Goal: Check status: Check status

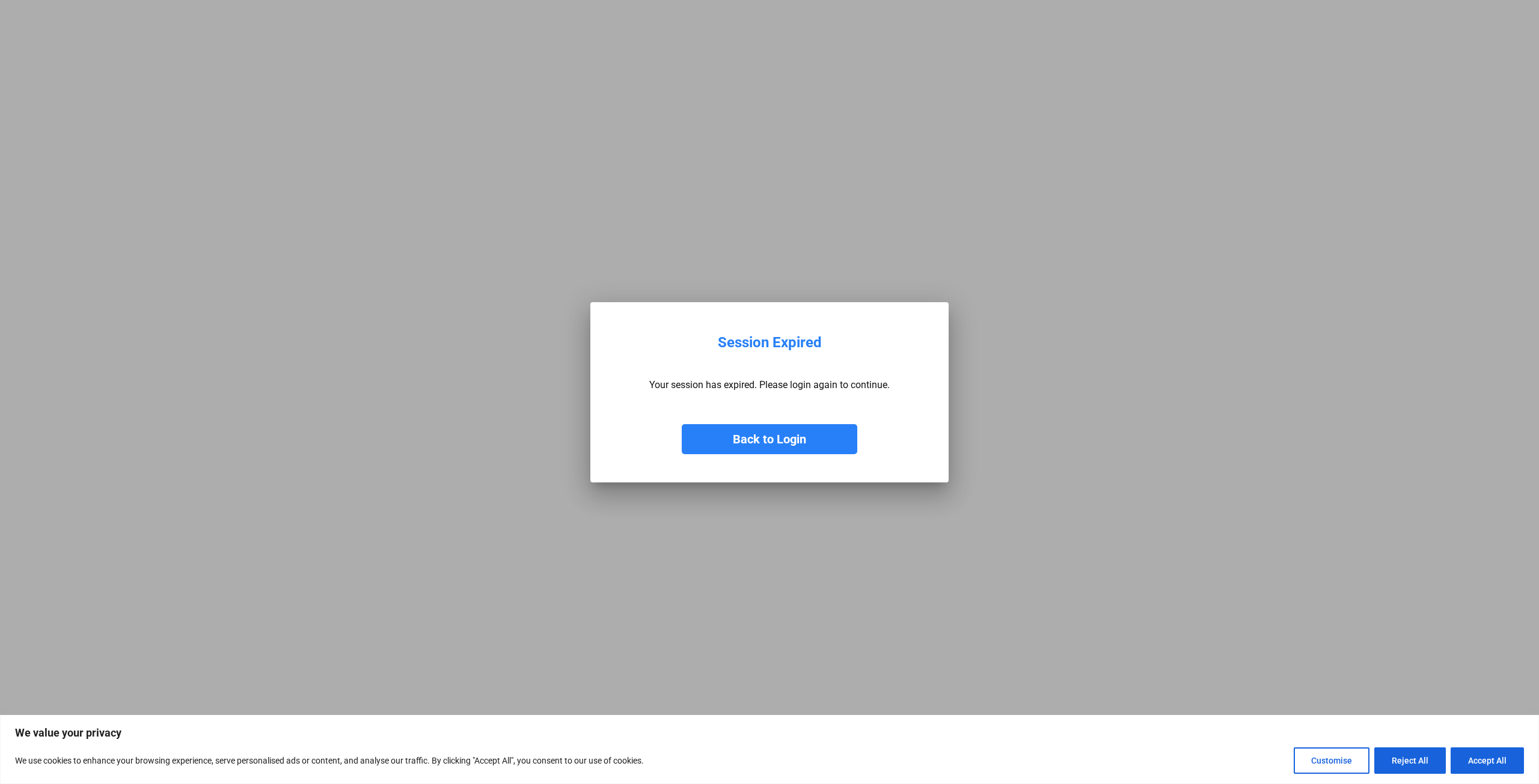
click at [776, 435] on button "Back to Login" at bounding box center [769, 439] width 176 height 30
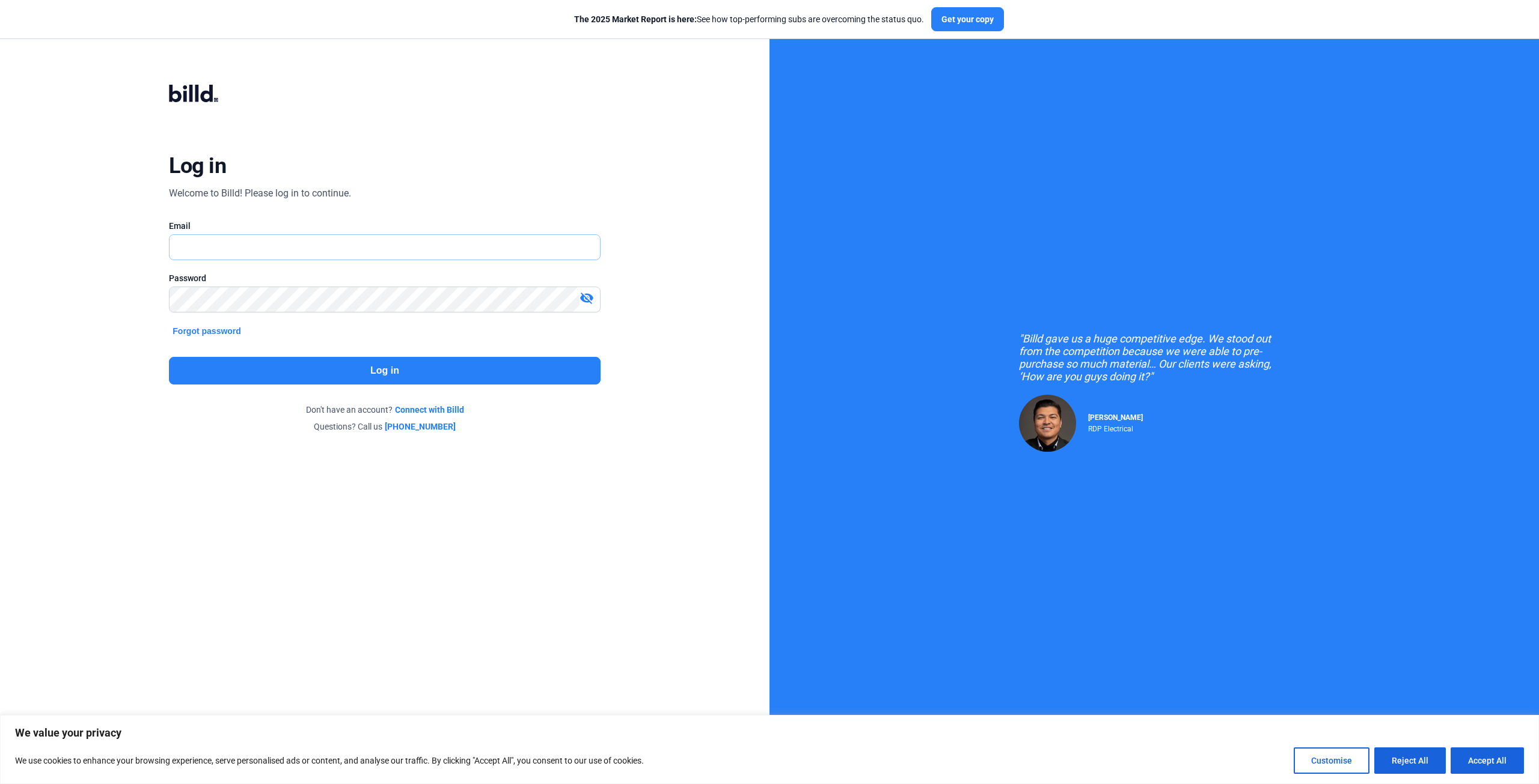
type input "[PERSON_NAME][EMAIL_ADDRESS][DOMAIN_NAME]"
click at [413, 375] on button "Log in" at bounding box center [384, 370] width 431 height 27
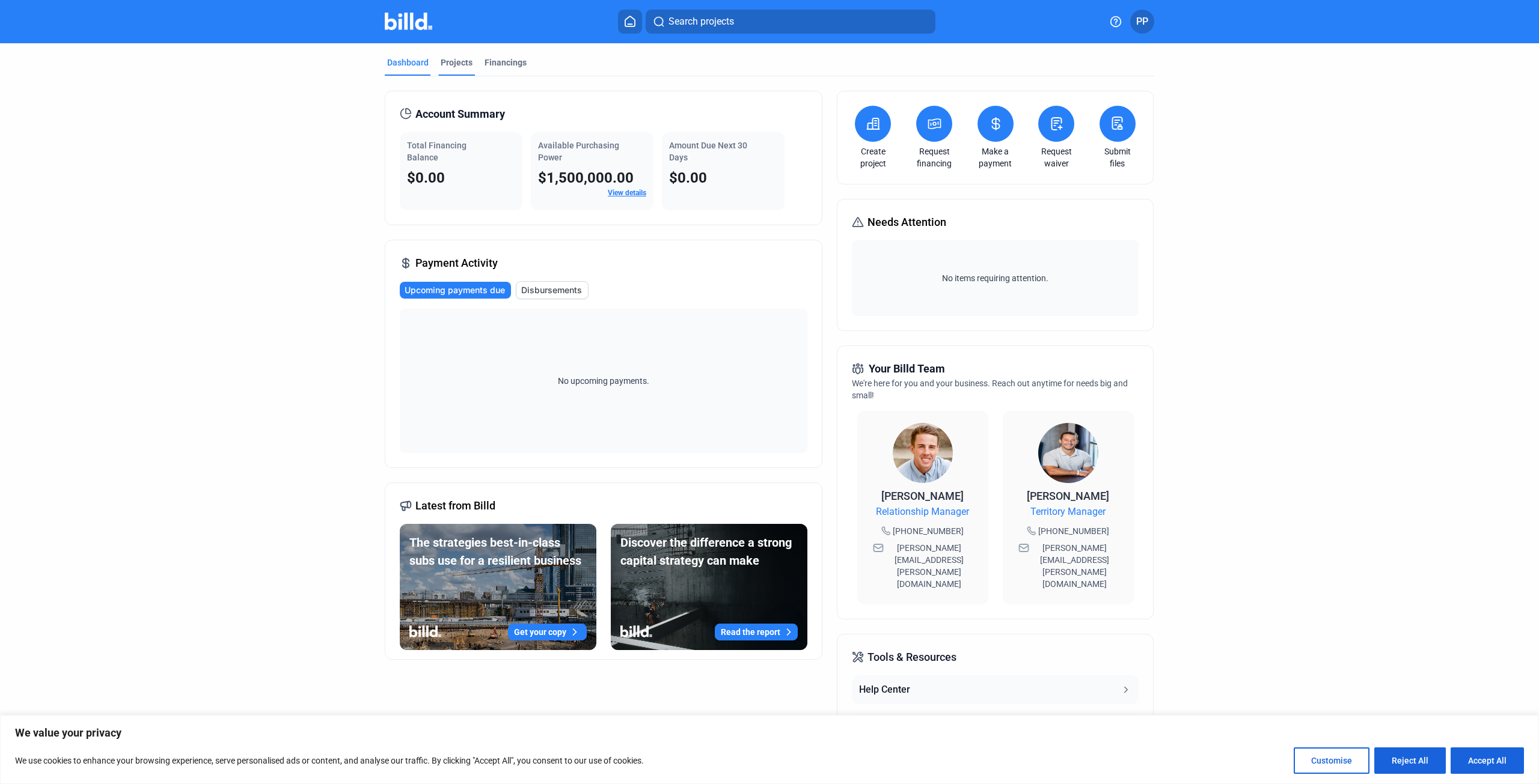
click at [451, 61] on div "Projects" at bounding box center [457, 63] width 32 height 12
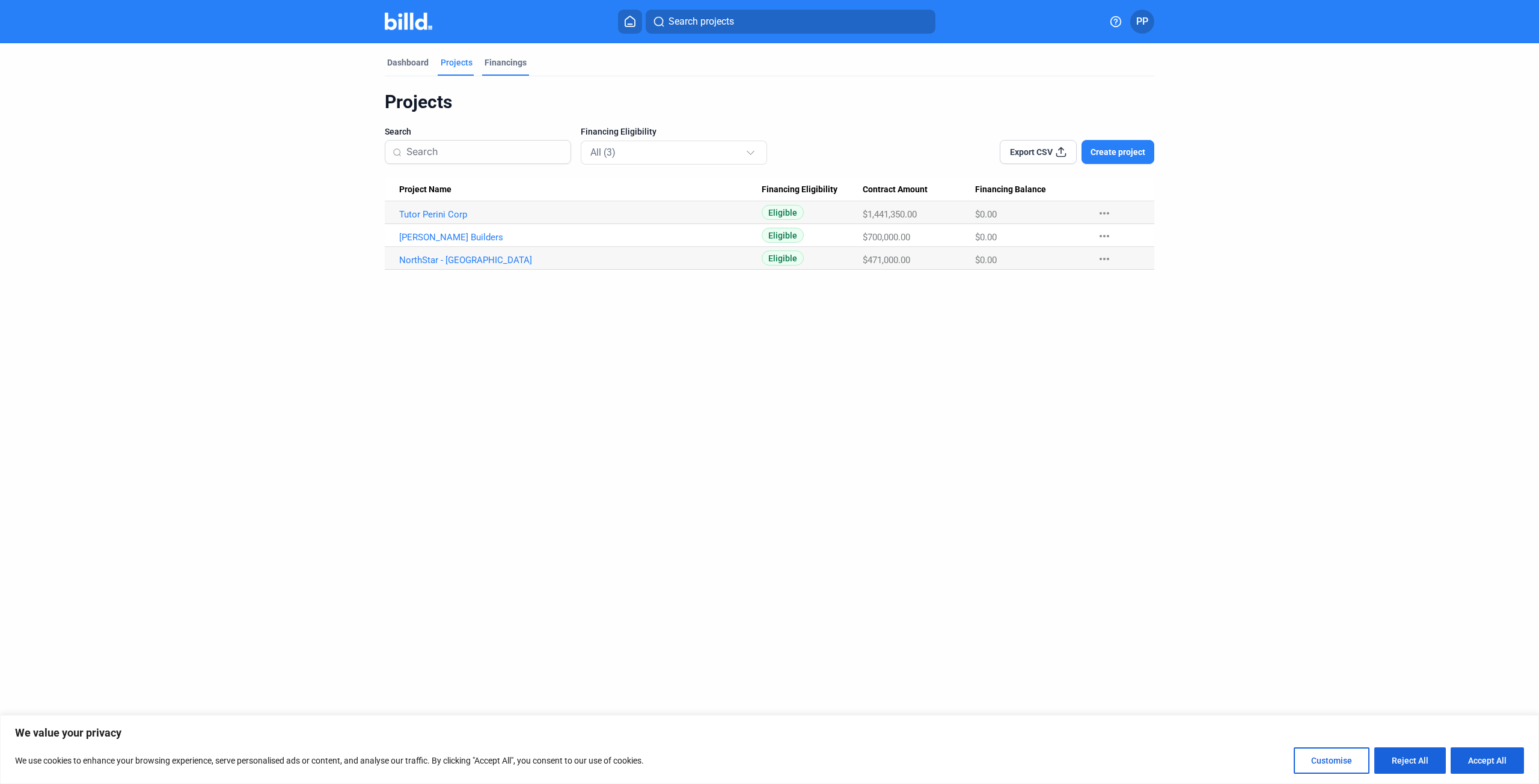
click at [501, 59] on div "Financings" at bounding box center [505, 63] width 42 height 12
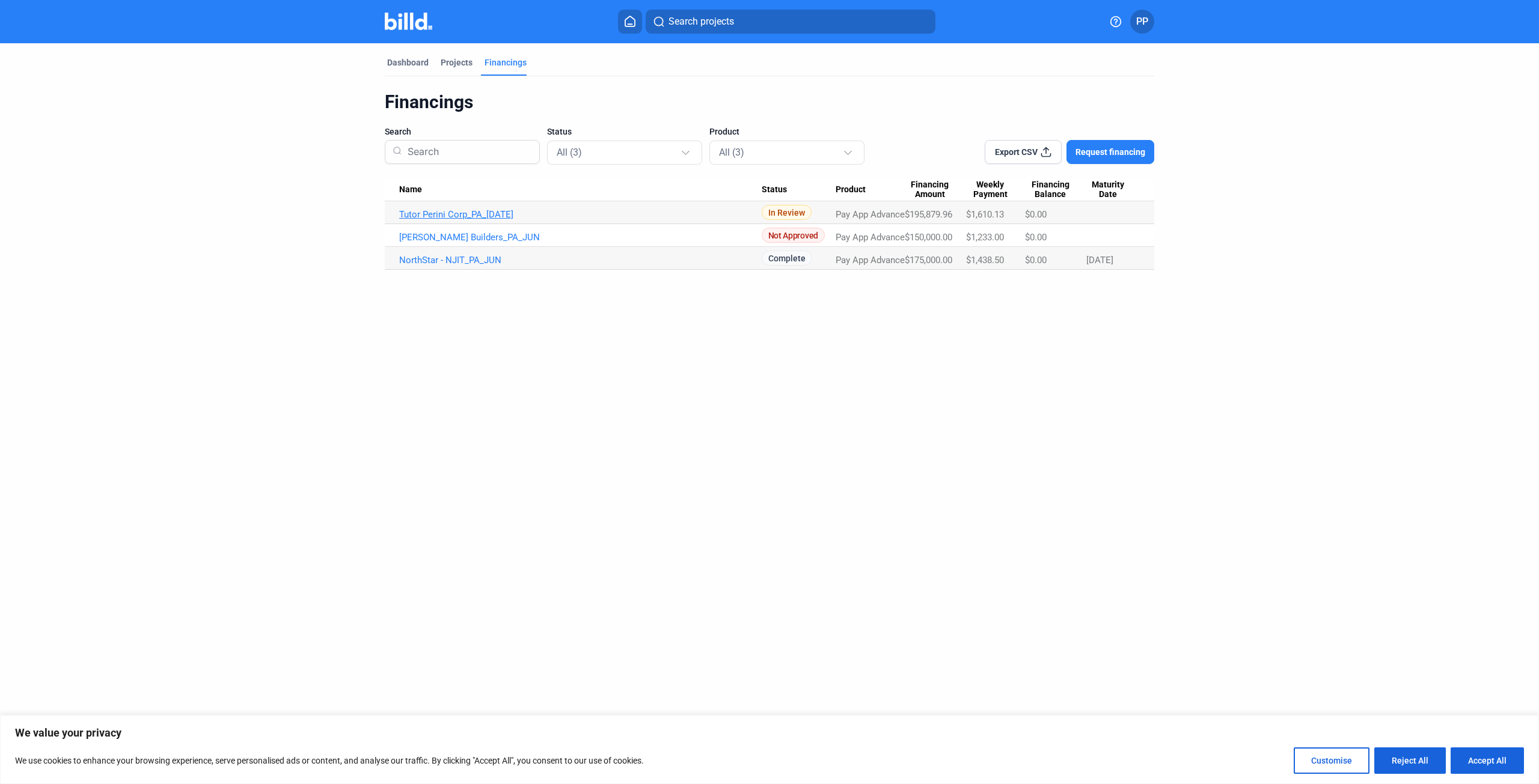
click at [469, 214] on link "Tutor Perini Corp_PA_JUL" at bounding box center [580, 214] width 363 height 11
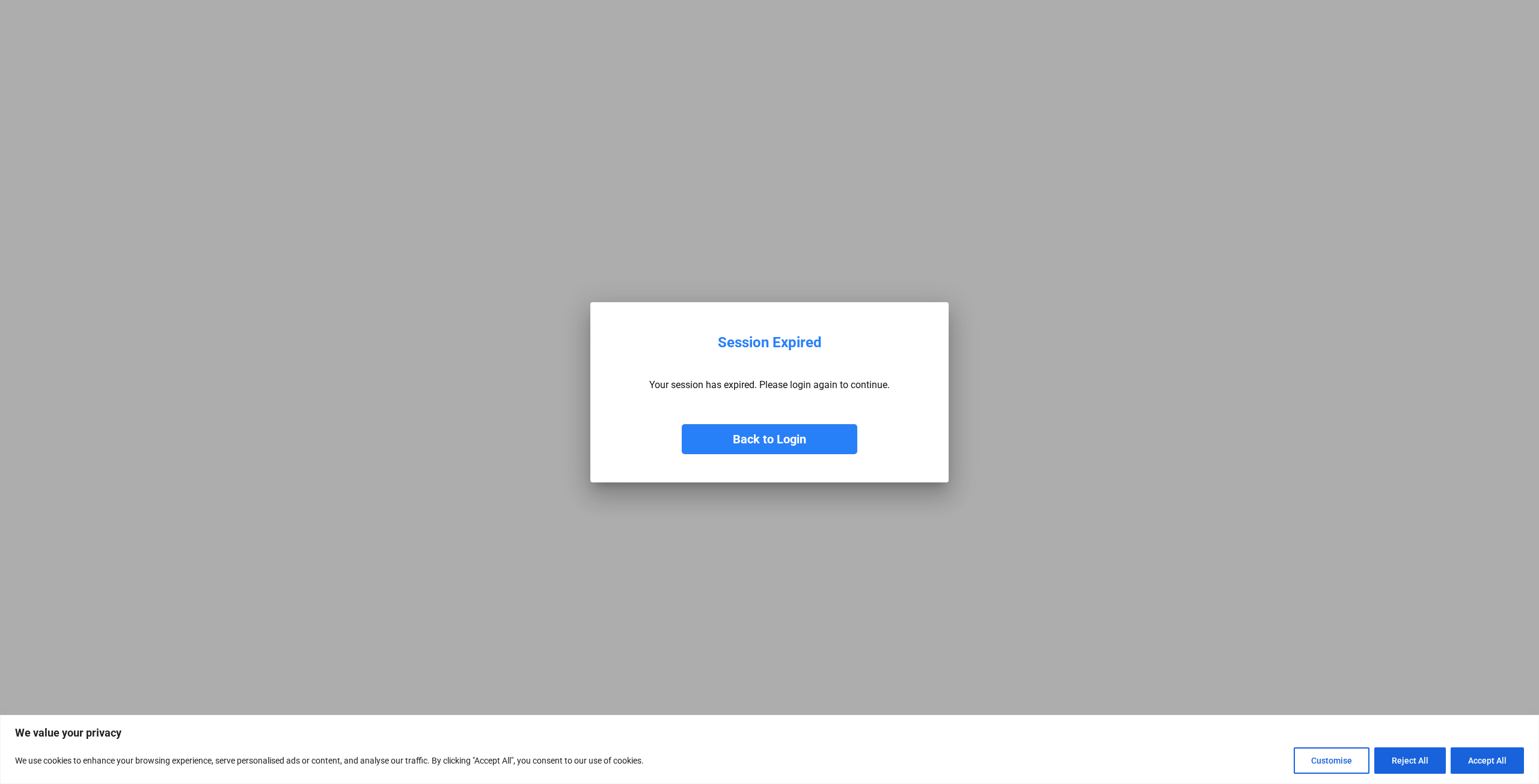
click at [770, 437] on button "Back to Login" at bounding box center [769, 439] width 176 height 30
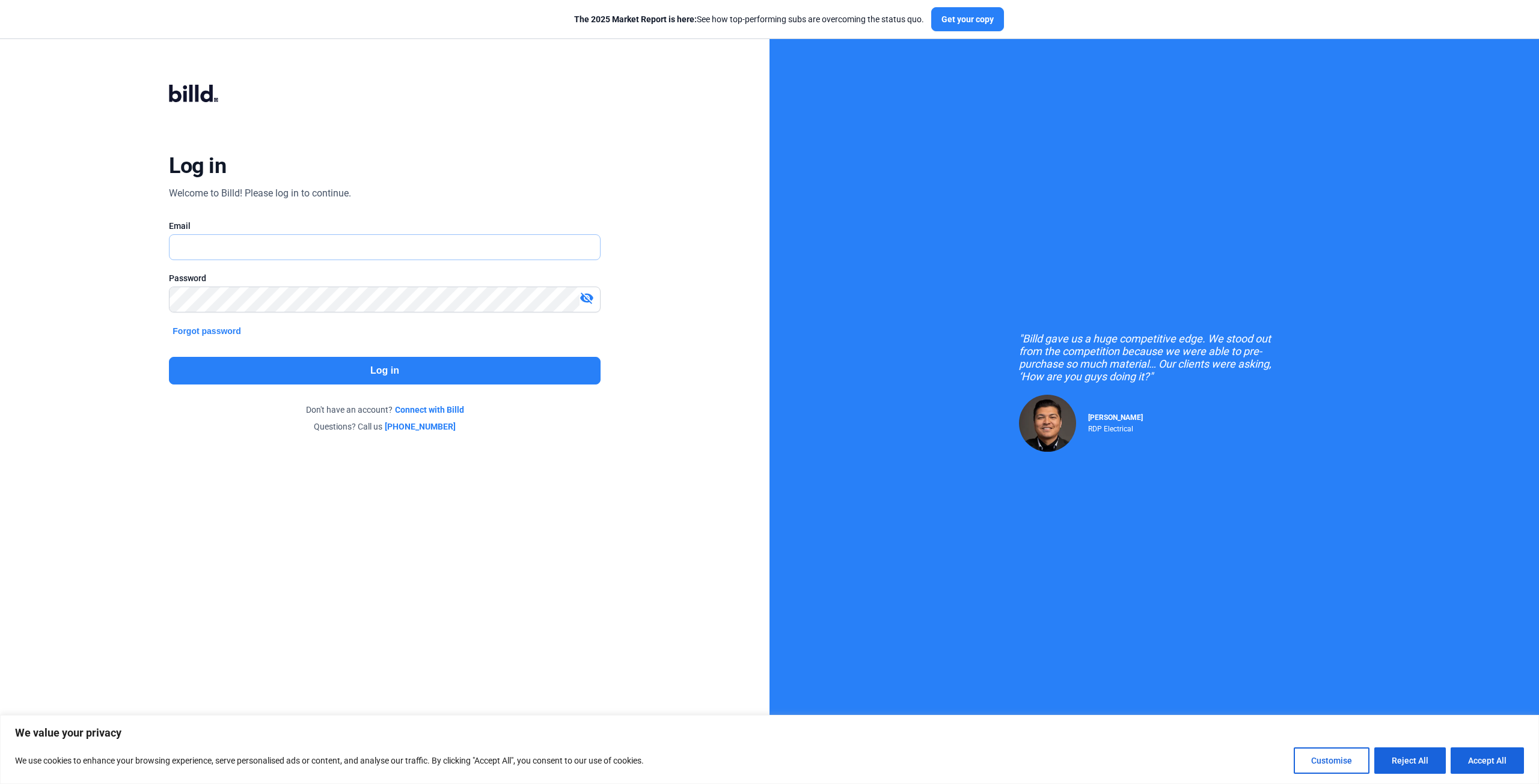
type input "[PERSON_NAME][EMAIL_ADDRESS][DOMAIN_NAME]"
click at [397, 369] on button "Log in" at bounding box center [384, 370] width 431 height 27
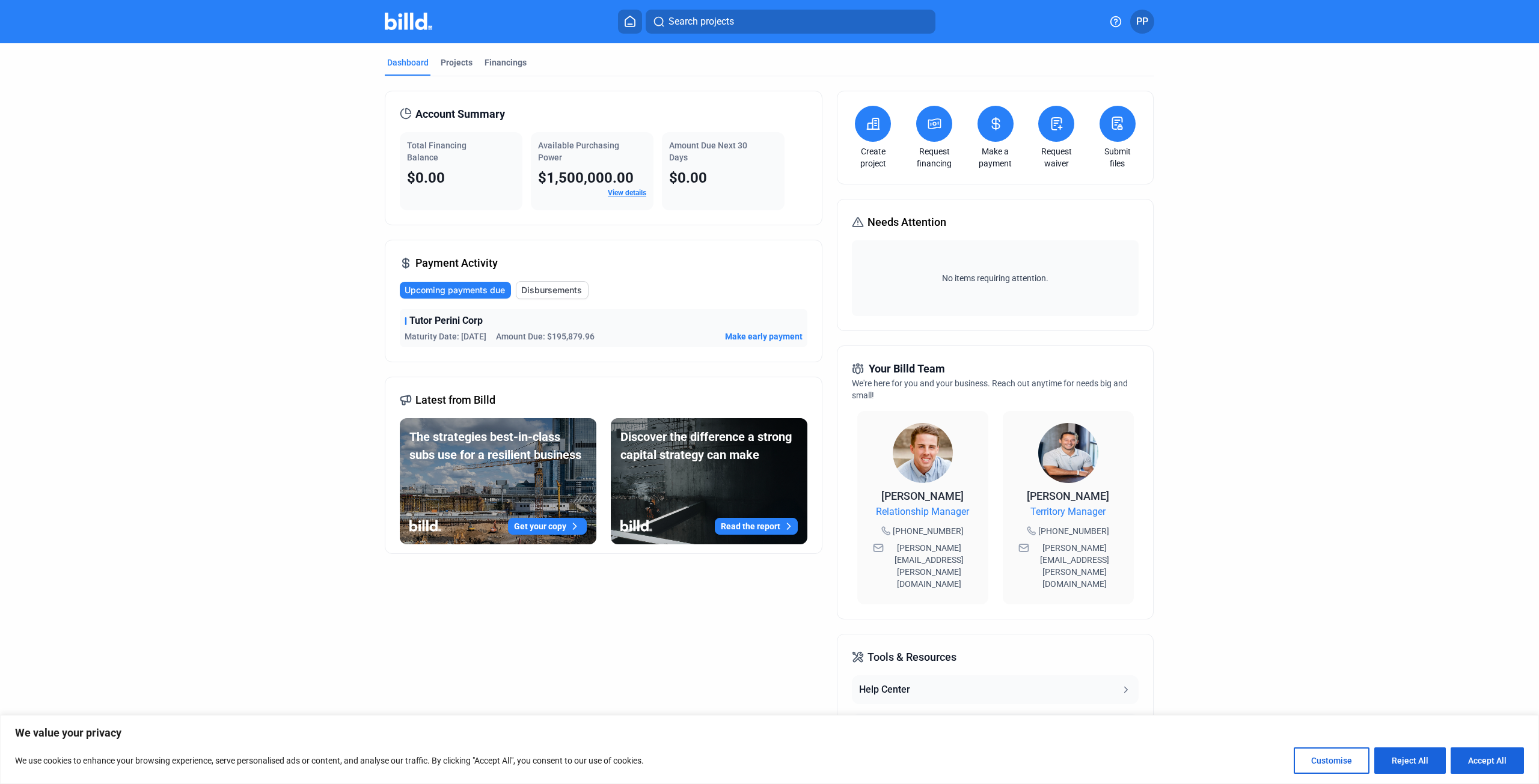
click at [542, 290] on span "Disbursements" at bounding box center [551, 290] width 61 height 12
click at [465, 285] on span "Upcoming payments due" at bounding box center [455, 290] width 100 height 12
click at [543, 290] on span "Disbursements" at bounding box center [551, 290] width 61 height 12
